Goal: Task Accomplishment & Management: Manage account settings

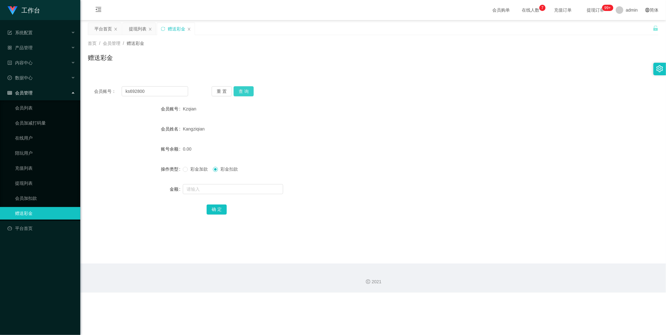
type input "ks692800"
click at [249, 91] on button "查 询" at bounding box center [244, 91] width 20 height 10
click at [199, 173] on div "彩金加款 彩金扣款" at bounding box center [349, 169] width 333 height 13
click at [194, 171] on span "彩金加款" at bounding box center [199, 168] width 23 height 5
click at [195, 186] on input "text" at bounding box center [233, 189] width 100 height 10
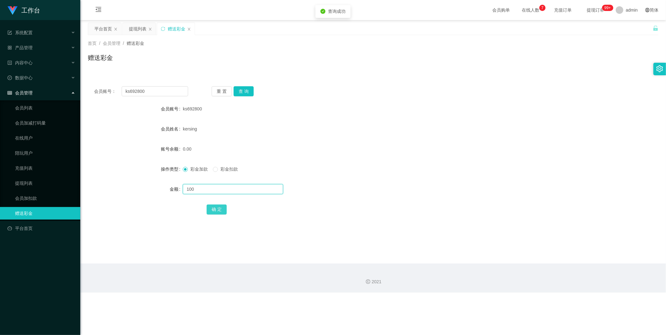
type input "100"
click at [216, 212] on button "确 定" at bounding box center [217, 209] width 20 height 10
click at [135, 27] on div "提现列表" at bounding box center [138, 29] width 18 height 12
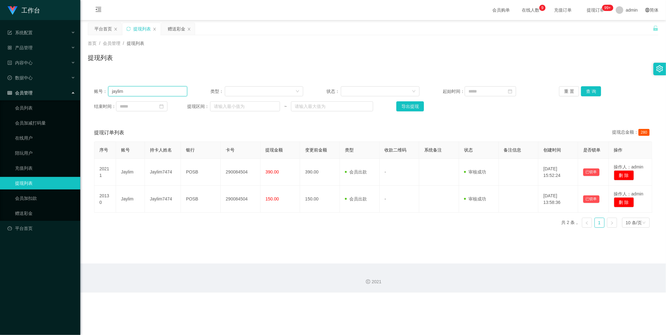
click at [149, 94] on input "jaylim" at bounding box center [147, 91] width 79 height 10
paste input "ks692800"
type input "ks692800"
click at [593, 92] on button "查 询" at bounding box center [591, 91] width 20 height 10
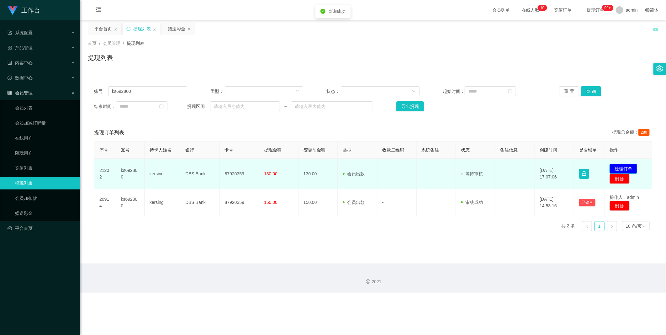
click at [618, 172] on button "处理订单" at bounding box center [623, 169] width 28 height 10
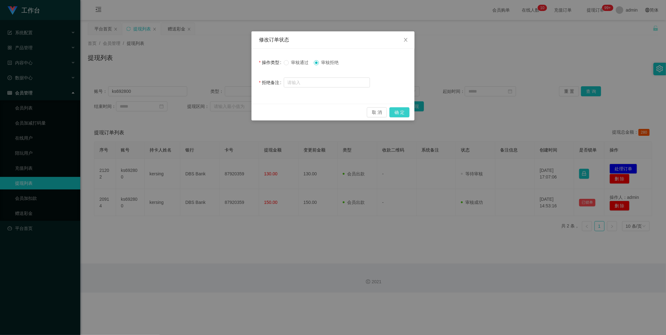
click at [402, 114] on button "确 定" at bounding box center [399, 112] width 20 height 10
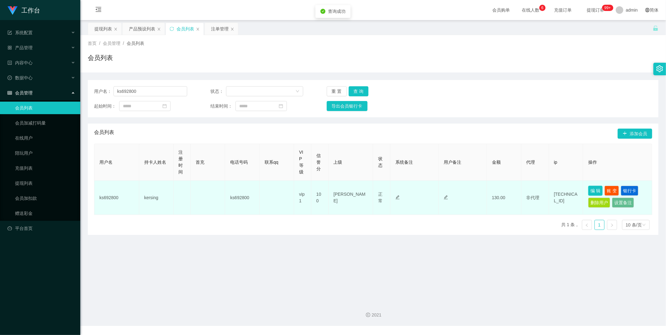
click at [593, 190] on button "编 辑" at bounding box center [595, 191] width 14 height 10
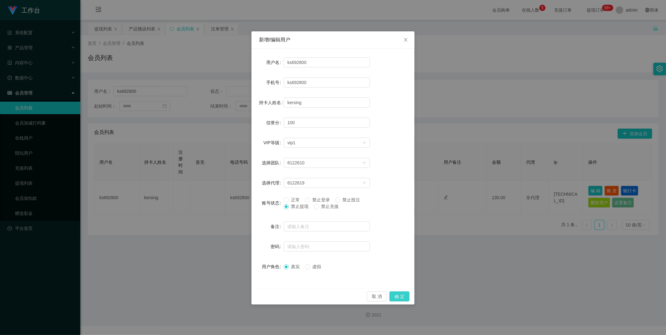
click at [400, 298] on button "确 定" at bounding box center [399, 296] width 20 height 10
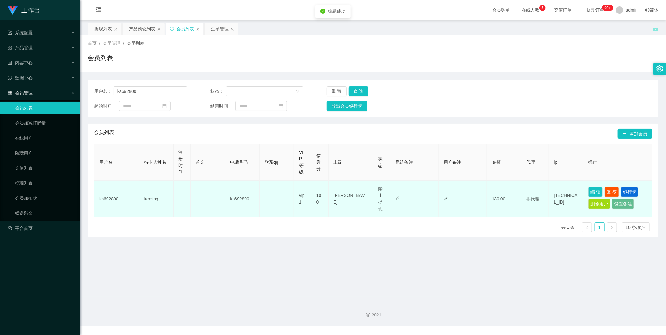
click at [395, 197] on icon "图标: edit" at bounding box center [397, 198] width 4 height 4
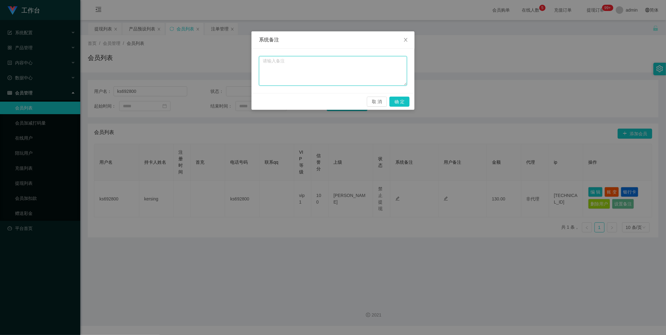
click at [324, 67] on textarea at bounding box center [333, 70] width 148 height 29
type textarea "检测到匹配福利订单未完成，请联系相关负责人完成"
click at [401, 103] on button "确 定" at bounding box center [399, 102] width 20 height 10
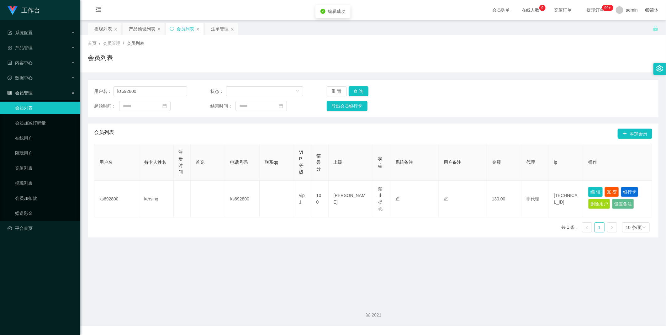
click at [593, 192] on button "编 辑" at bounding box center [595, 192] width 14 height 10
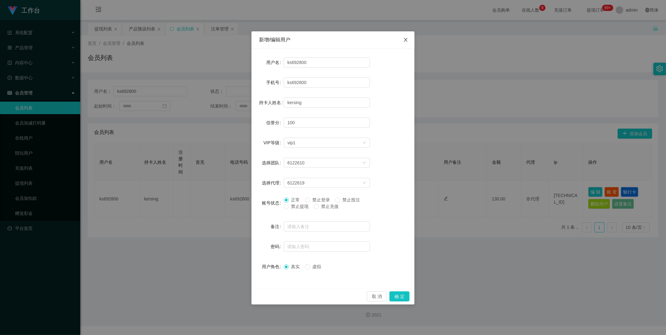
click at [406, 38] on icon "图标: close" at bounding box center [405, 39] width 5 height 5
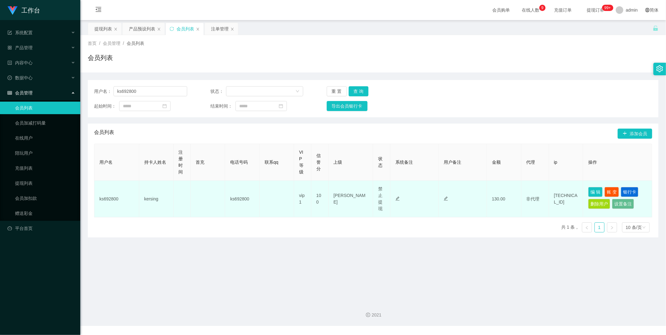
click at [393, 198] on td at bounding box center [414, 199] width 48 height 37
click at [398, 196] on div at bounding box center [414, 199] width 38 height 7
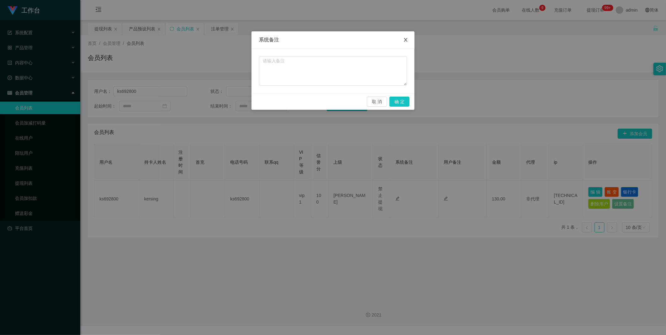
click at [407, 36] on span "Close" at bounding box center [406, 40] width 18 height 18
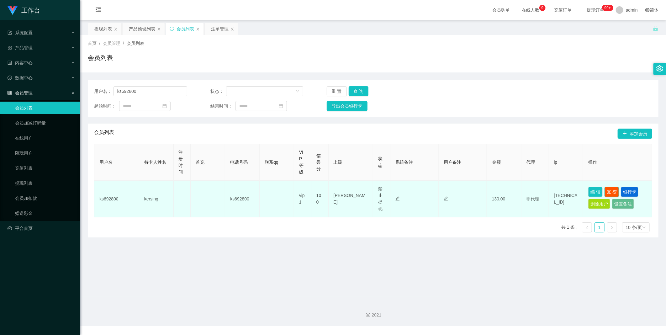
click at [610, 193] on button "账 变" at bounding box center [611, 192] width 14 height 10
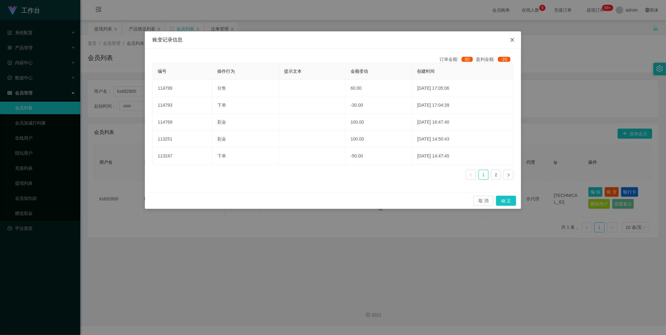
click at [511, 37] on span "Close" at bounding box center [512, 40] width 18 height 18
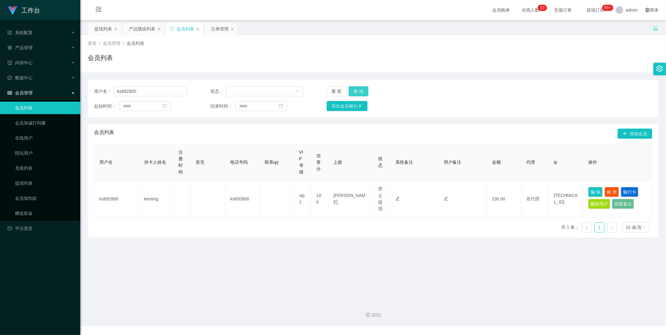
click at [364, 92] on button "查 询" at bounding box center [359, 91] width 20 height 10
